Goal: Check status: Check status

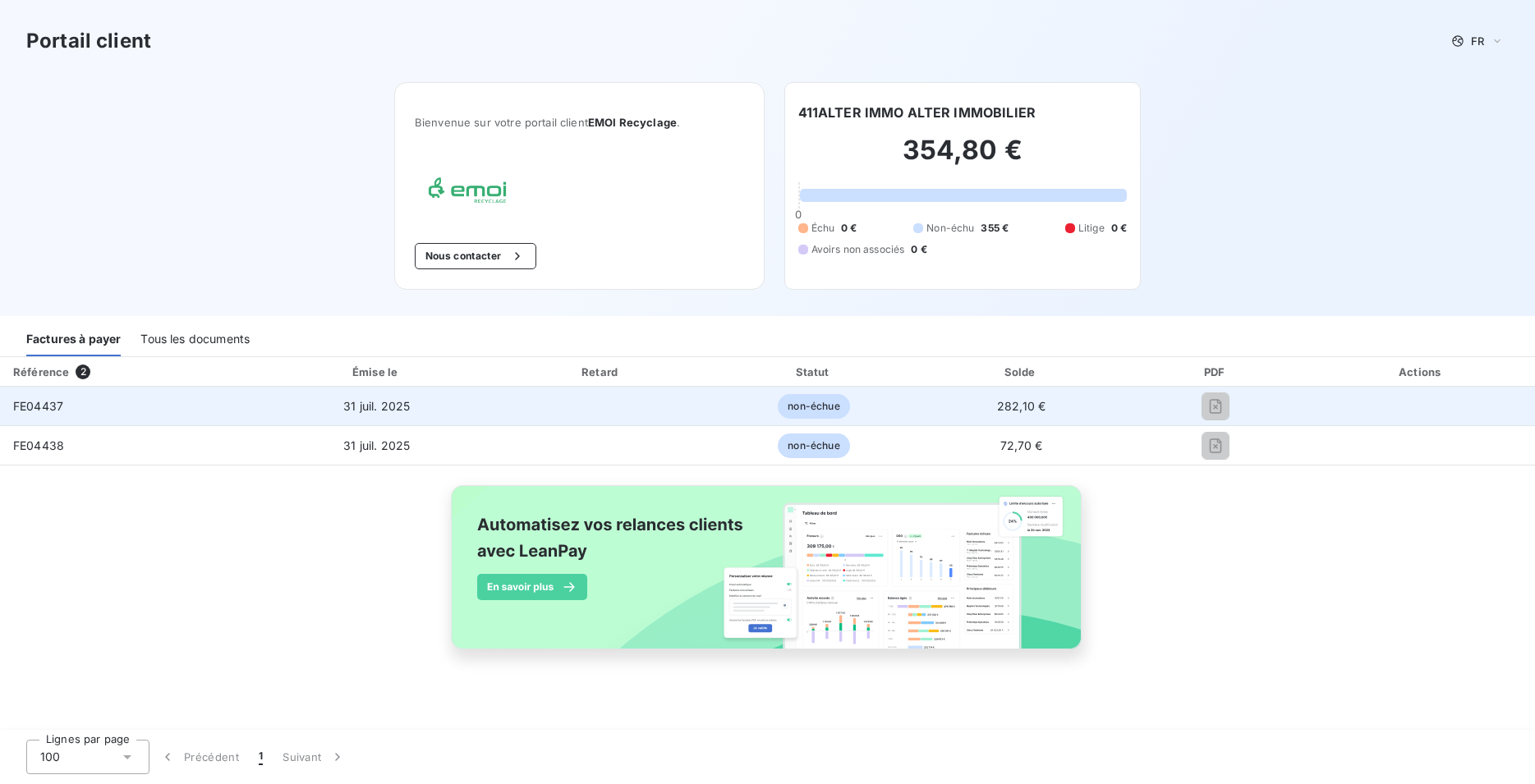
click at [820, 406] on span "non-échue" at bounding box center [813, 407] width 72 height 25
click at [671, 406] on td at bounding box center [601, 406] width 215 height 39
click at [48, 412] on span "FE04437" at bounding box center [38, 406] width 50 height 14
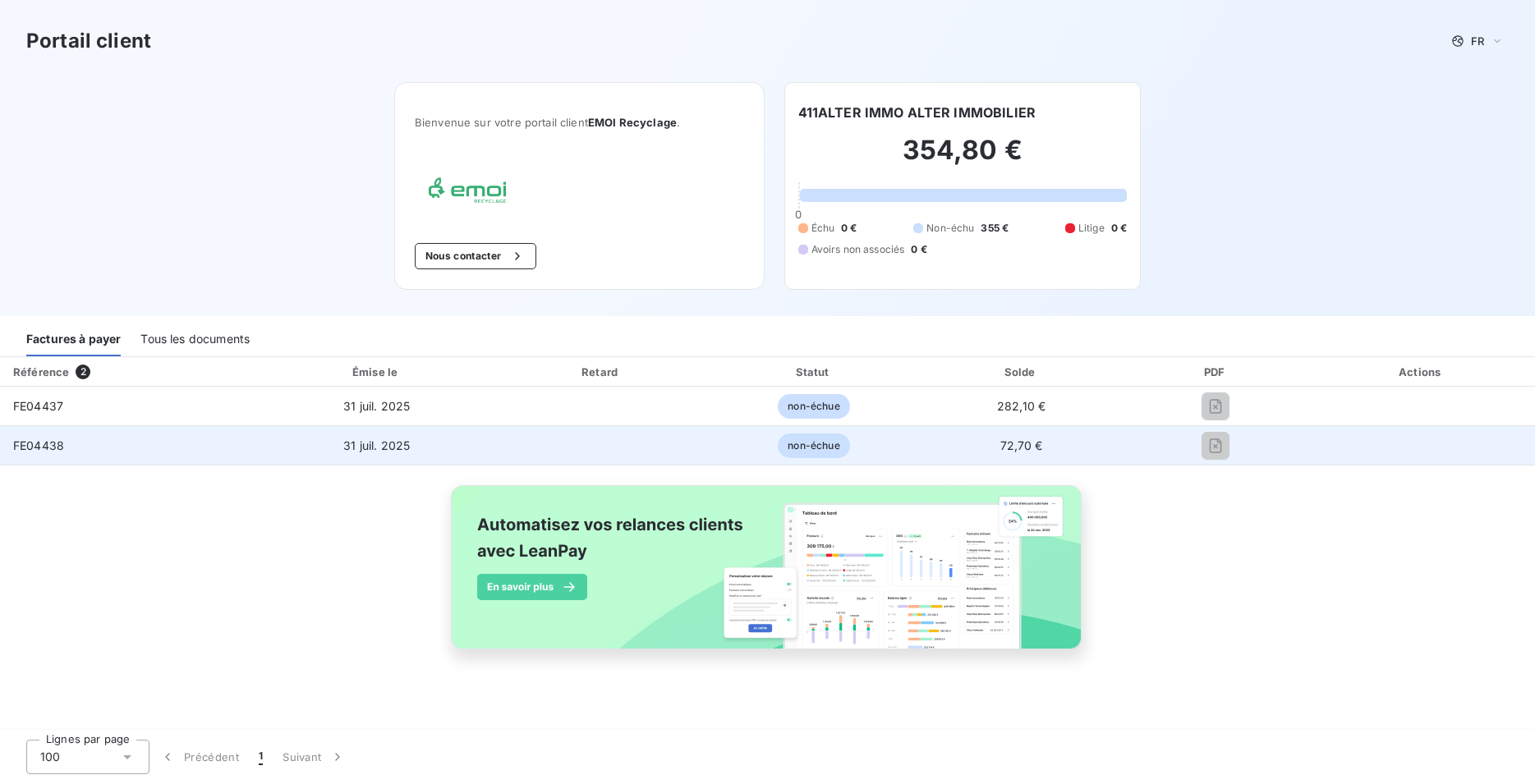
click at [42, 442] on span "FE04438" at bounding box center [38, 445] width 51 height 14
